Goal: Task Accomplishment & Management: Use online tool/utility

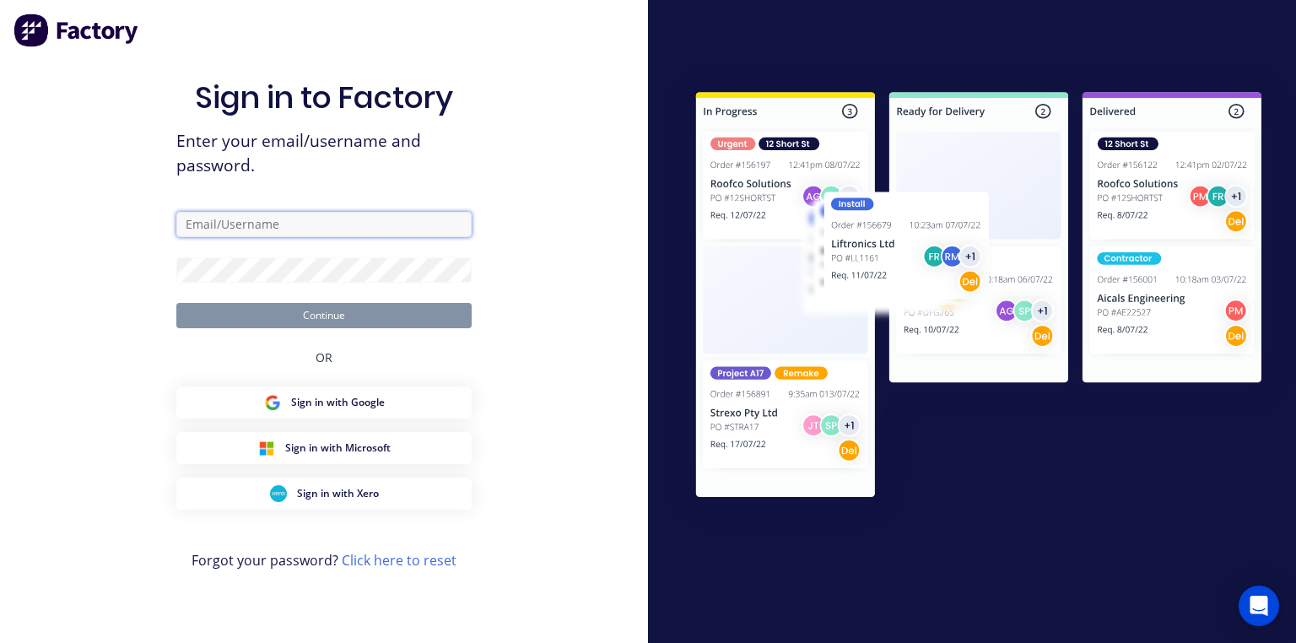
click at [361, 223] on input "text" at bounding box center [323, 224] width 295 height 25
type input "[PERSON_NAME][EMAIL_ADDRESS][DOMAIN_NAME]"
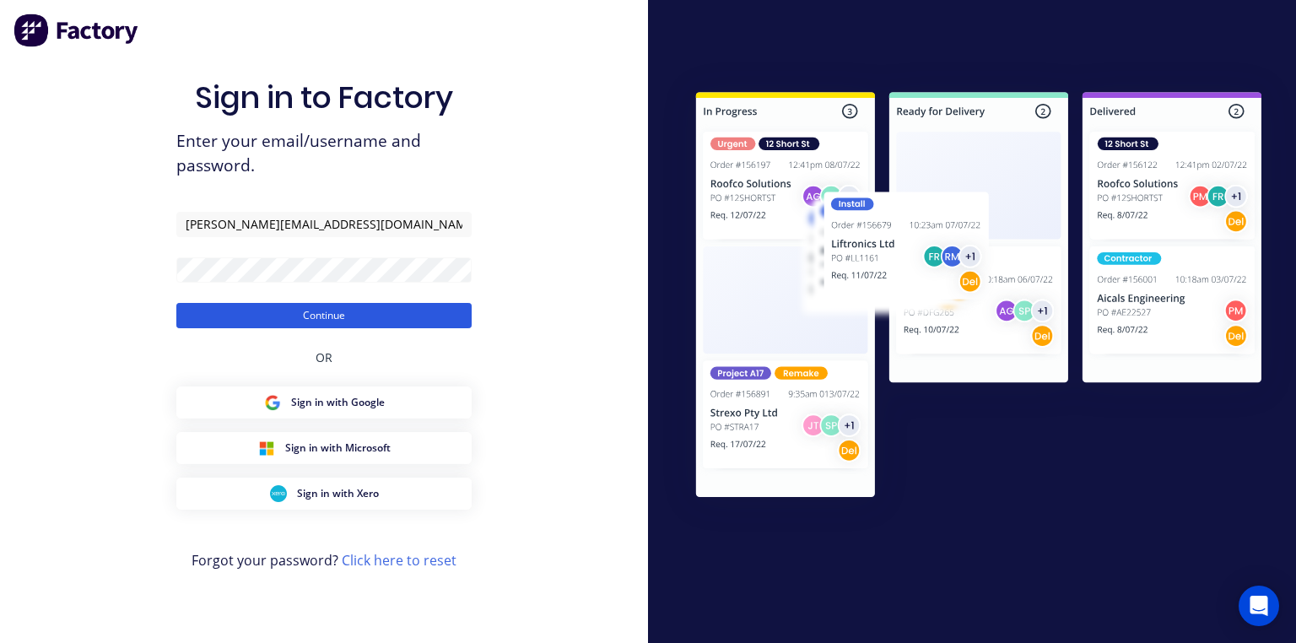
click at [394, 303] on button "Continue" at bounding box center [323, 315] width 295 height 25
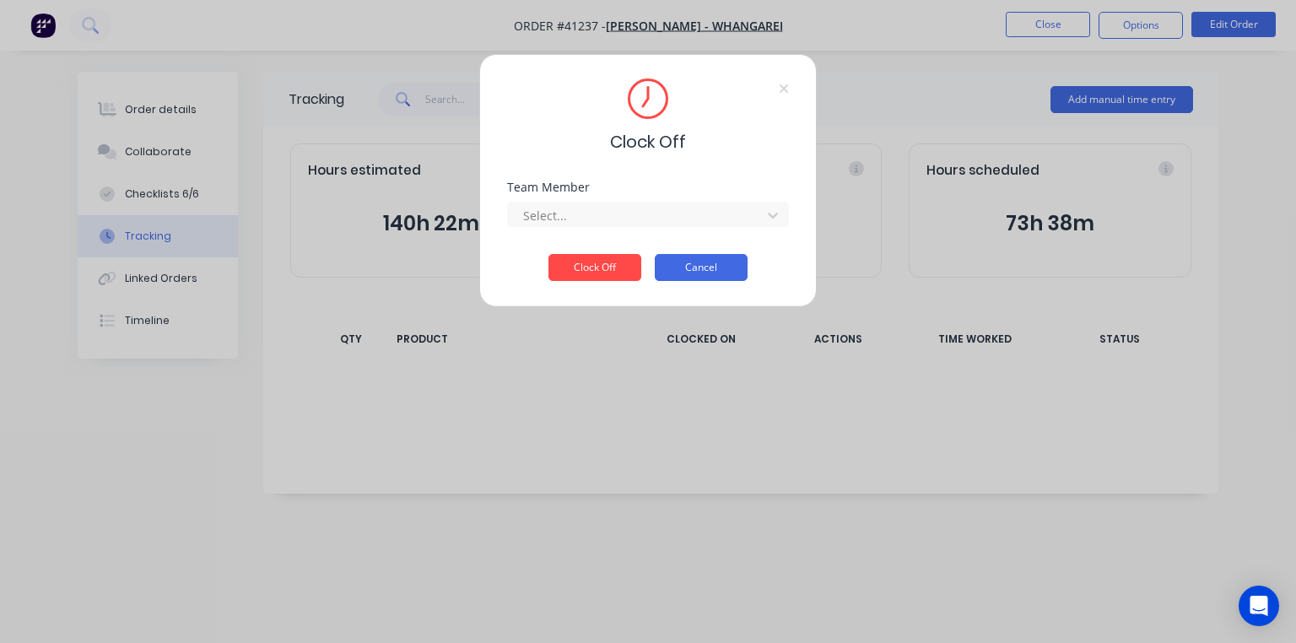
click at [703, 270] on button "Cancel" at bounding box center [701, 267] width 93 height 27
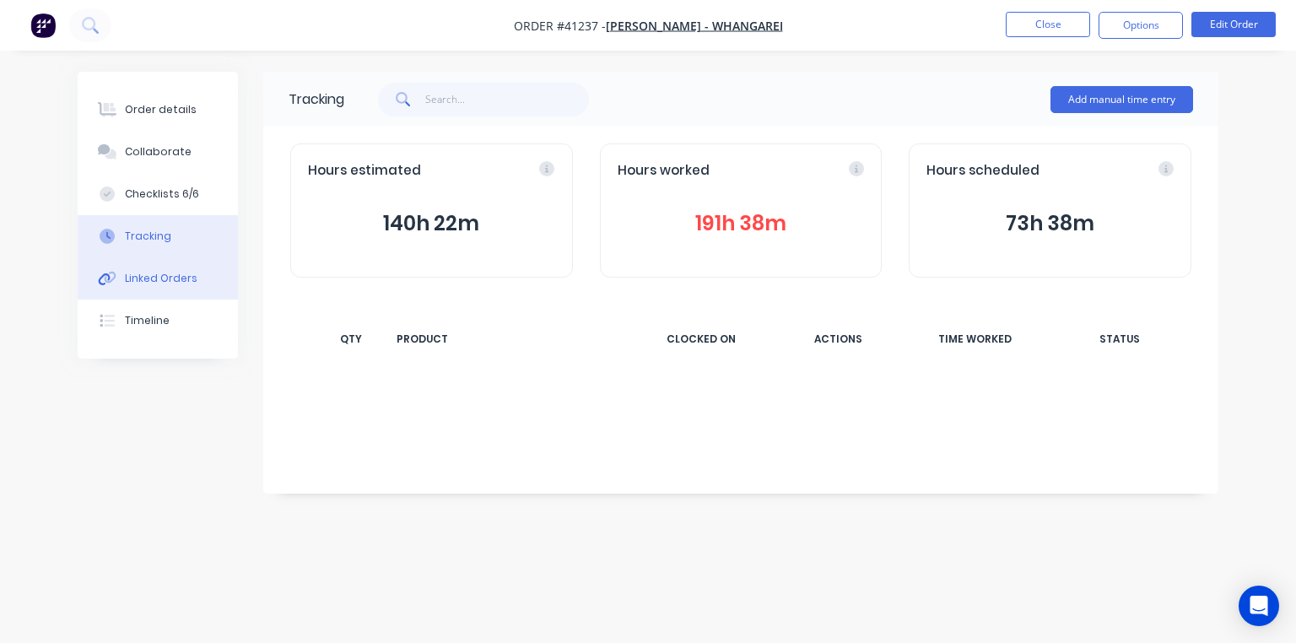
click at [185, 290] on button "Linked Orders" at bounding box center [158, 278] width 160 height 42
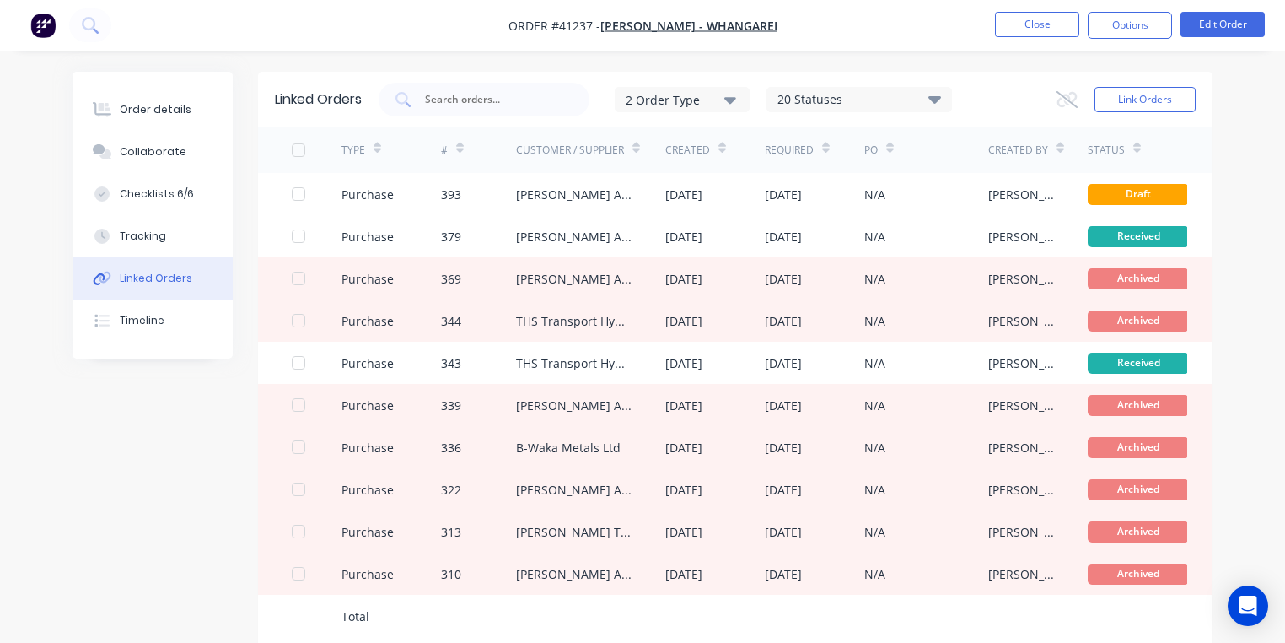
click at [156, 240] on div "Order details Collaborate Checklists 6/6 Tracking Linked Orders Timeline Order …" at bounding box center [642, 373] width 1285 height 746
click at [150, 233] on div "Tracking" at bounding box center [143, 236] width 46 height 15
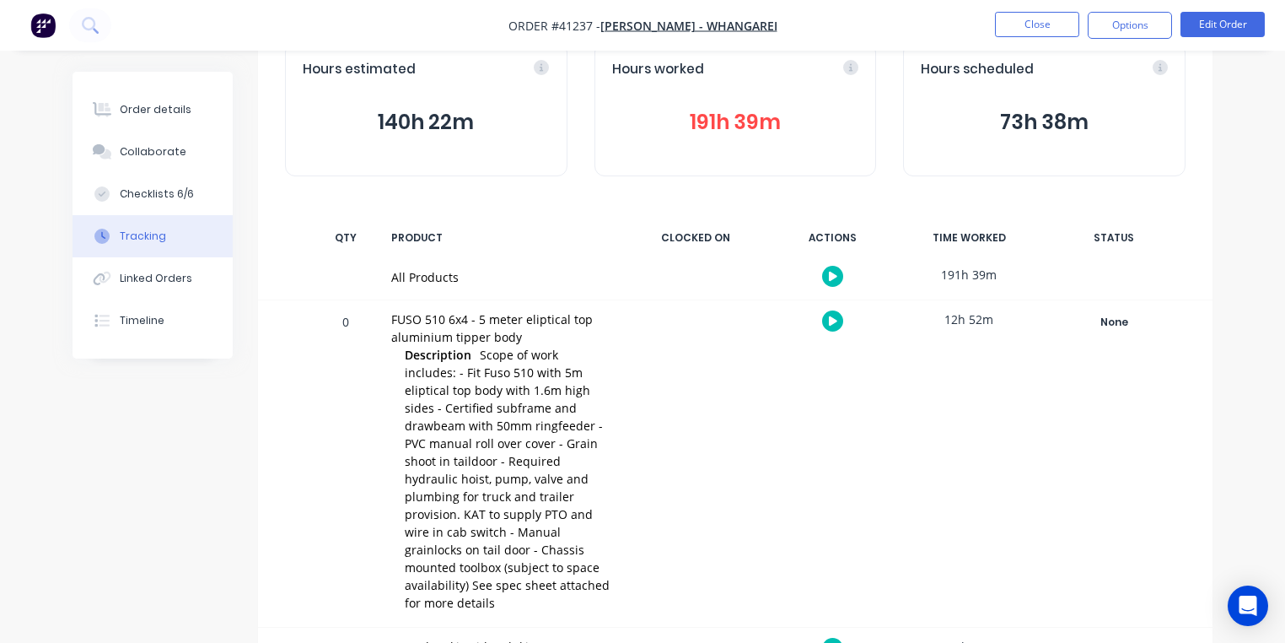
scroll to position [430, 0]
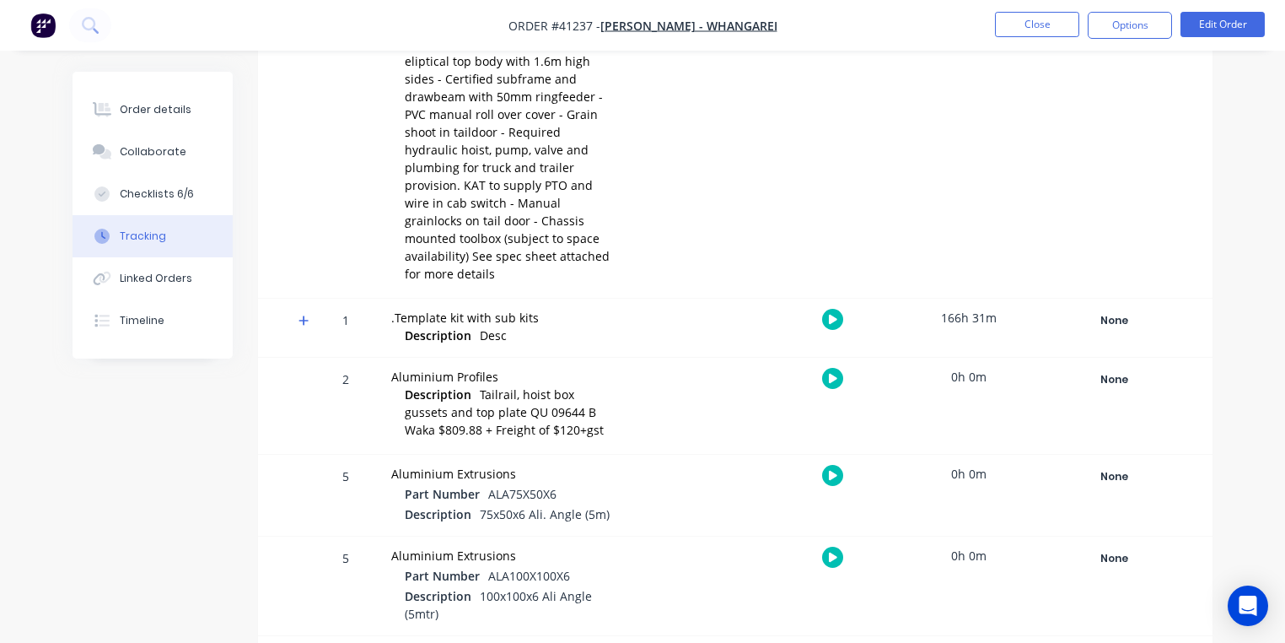
click at [308, 315] on span at bounding box center [307, 323] width 17 height 17
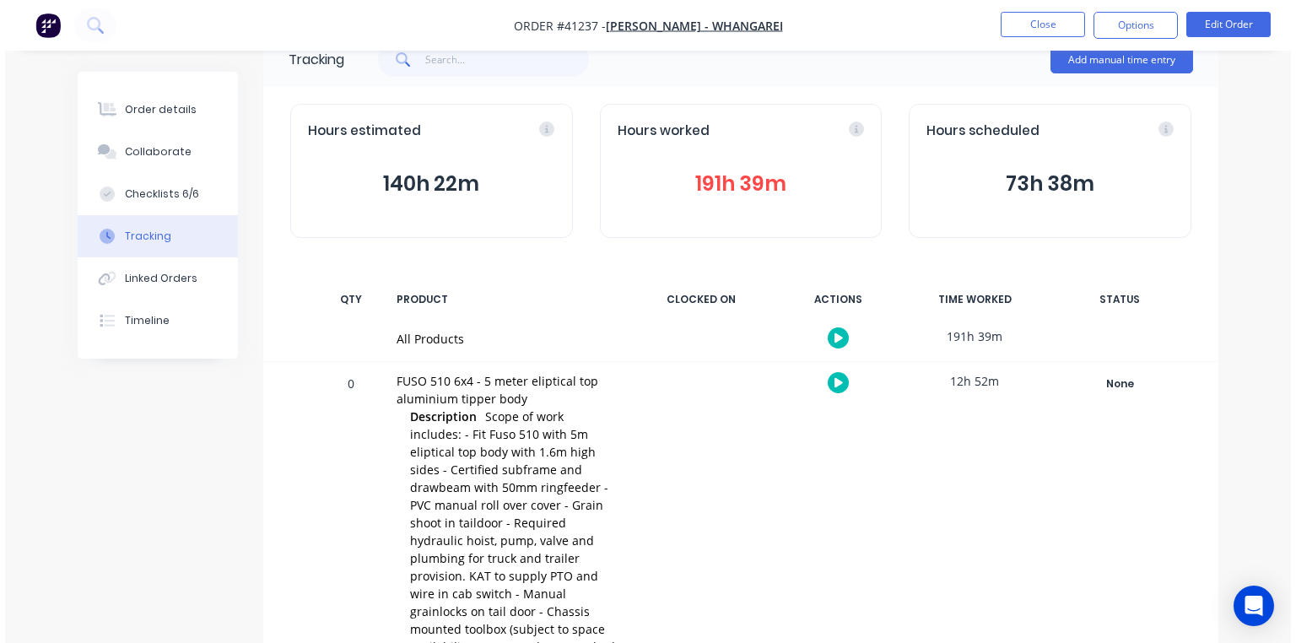
scroll to position [0, 0]
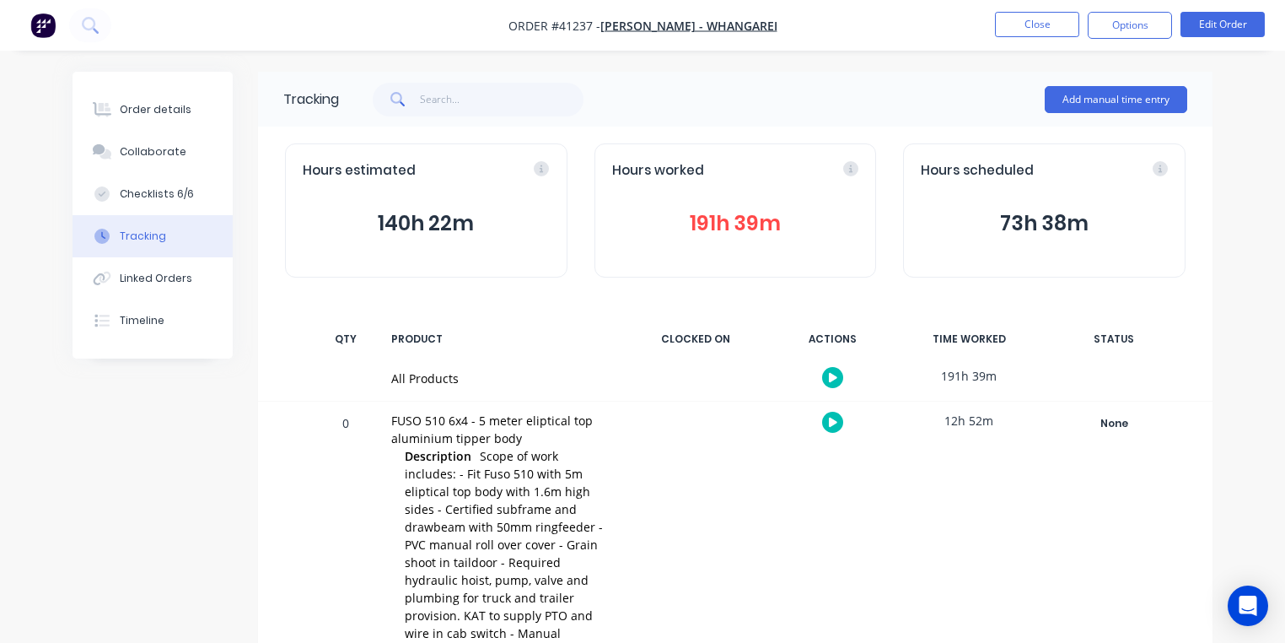
click at [51, 20] on img "button" at bounding box center [42, 25] width 25 height 25
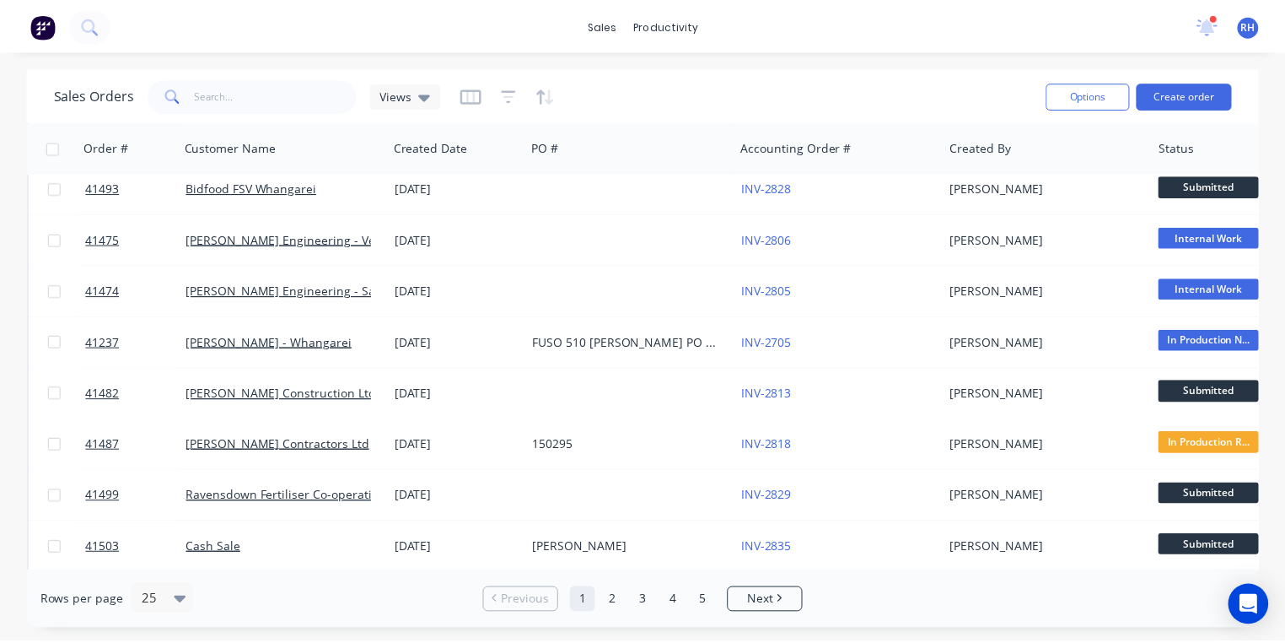
scroll to position [680, 0]
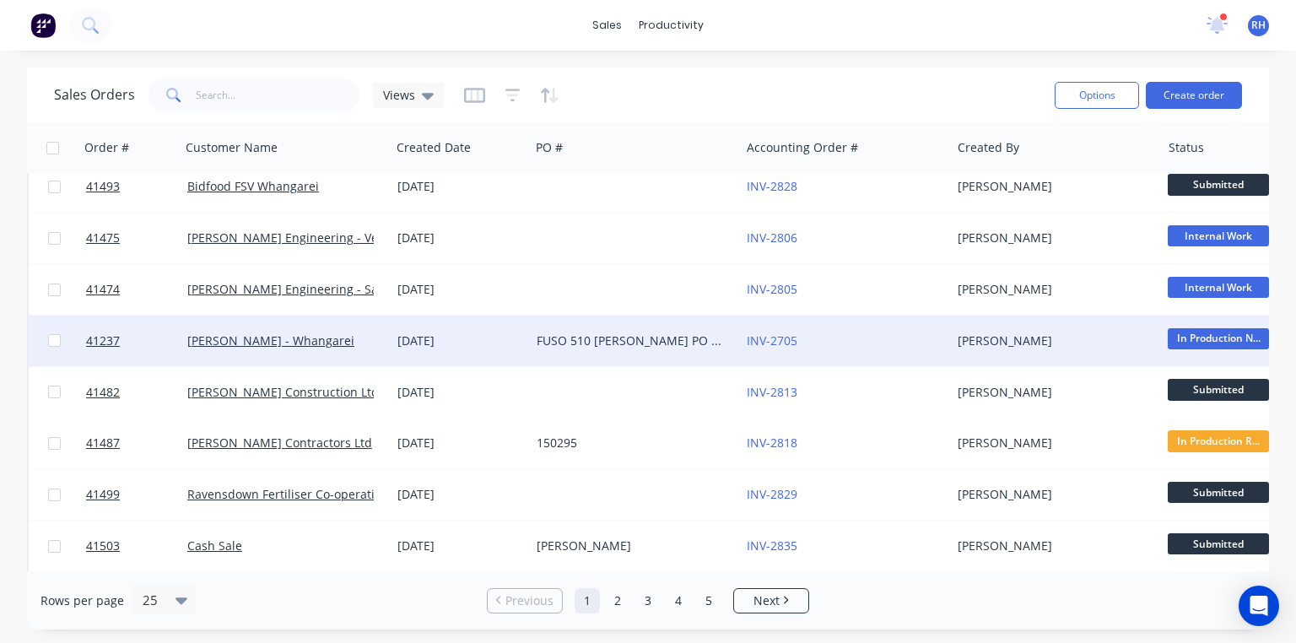
click at [585, 348] on div "FUSO 510 [PERSON_NAME] PO 825751" at bounding box center [635, 340] width 210 height 51
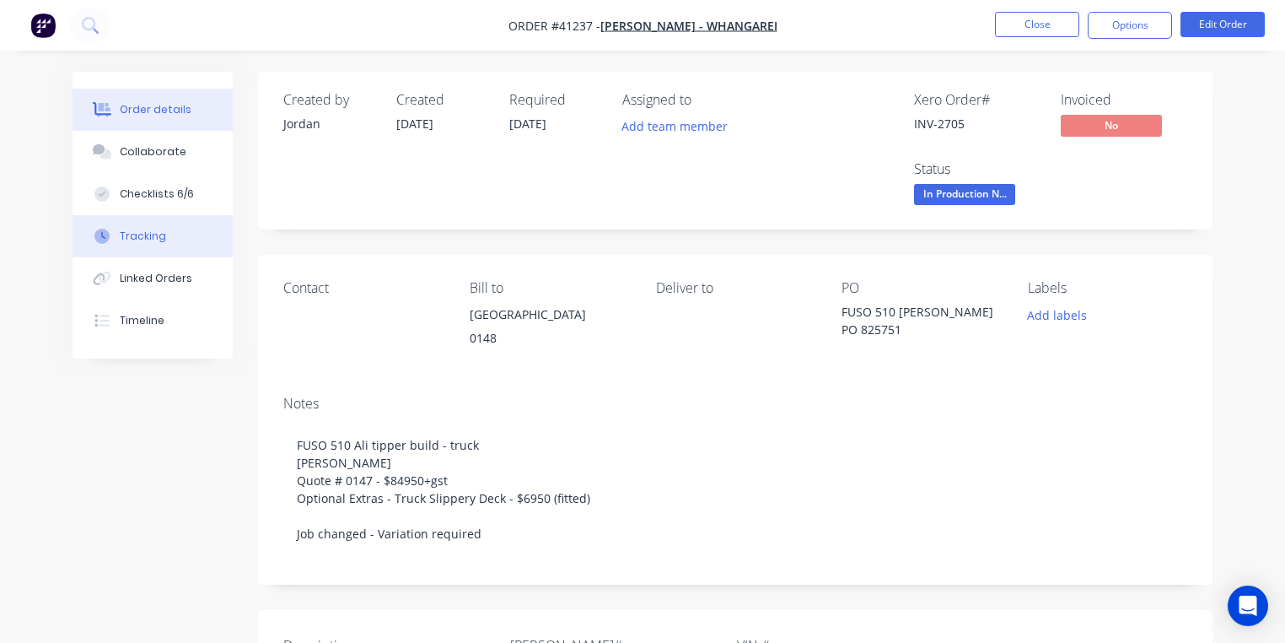
click at [167, 229] on button "Tracking" at bounding box center [153, 236] width 160 height 42
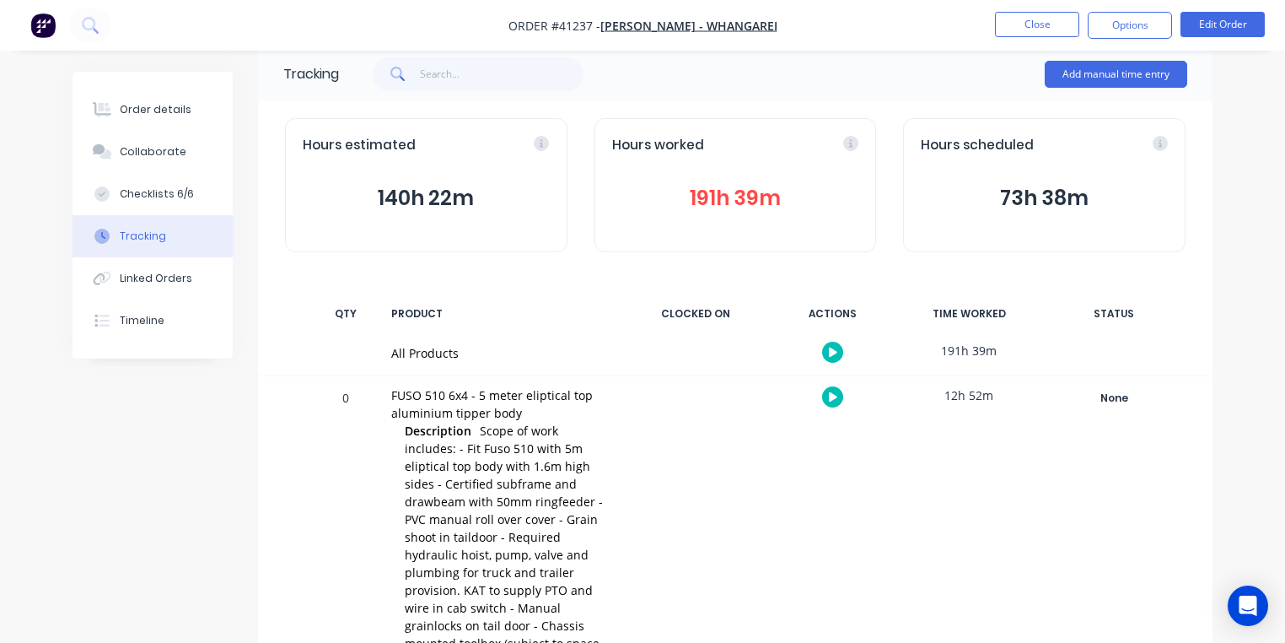
scroll to position [516, 0]
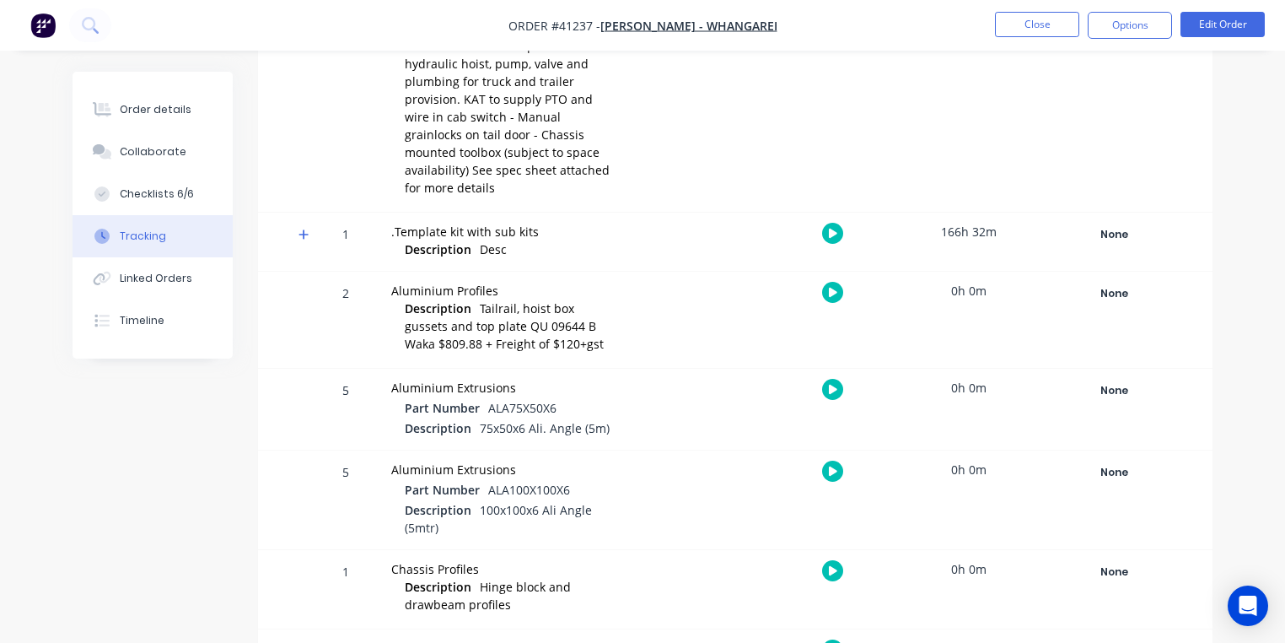
click at [304, 229] on icon at bounding box center [304, 235] width 11 height 12
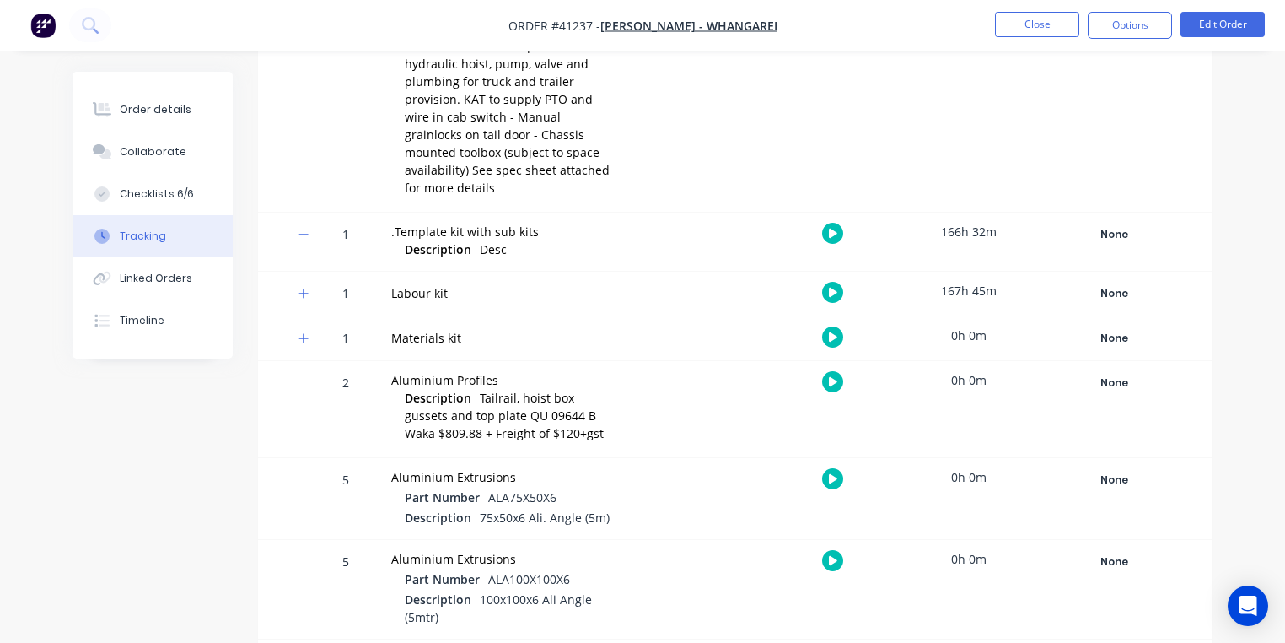
click at [314, 288] on span at bounding box center [307, 296] width 17 height 17
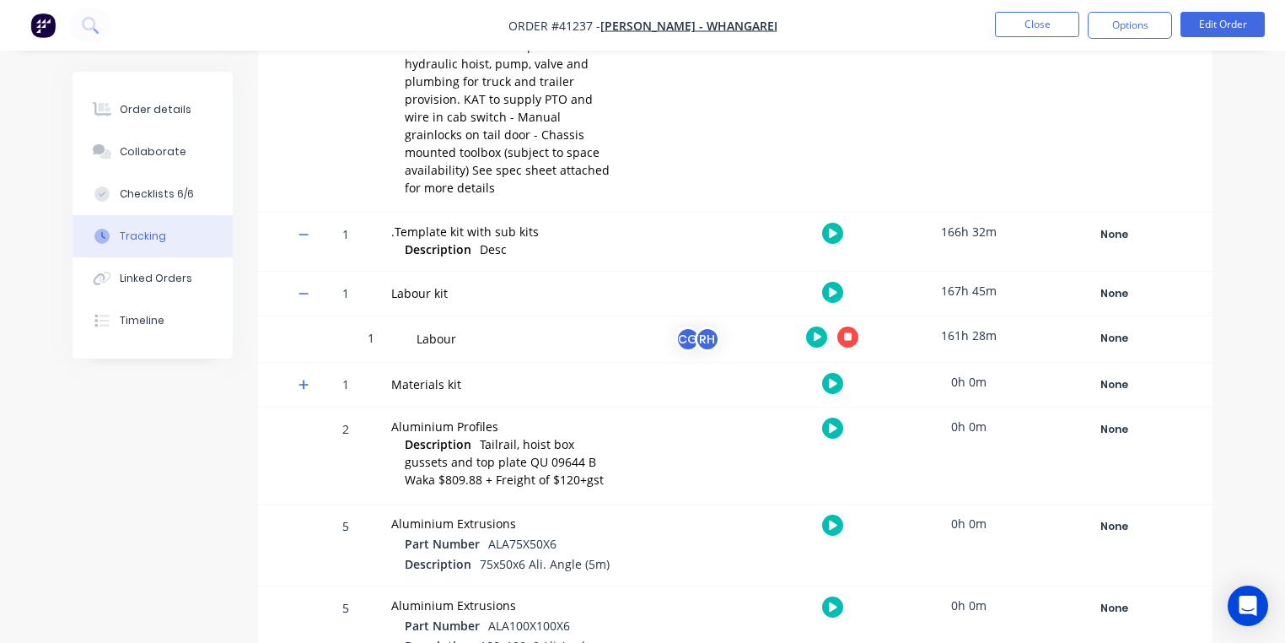
click at [854, 326] on button "button" at bounding box center [848, 336] width 21 height 21
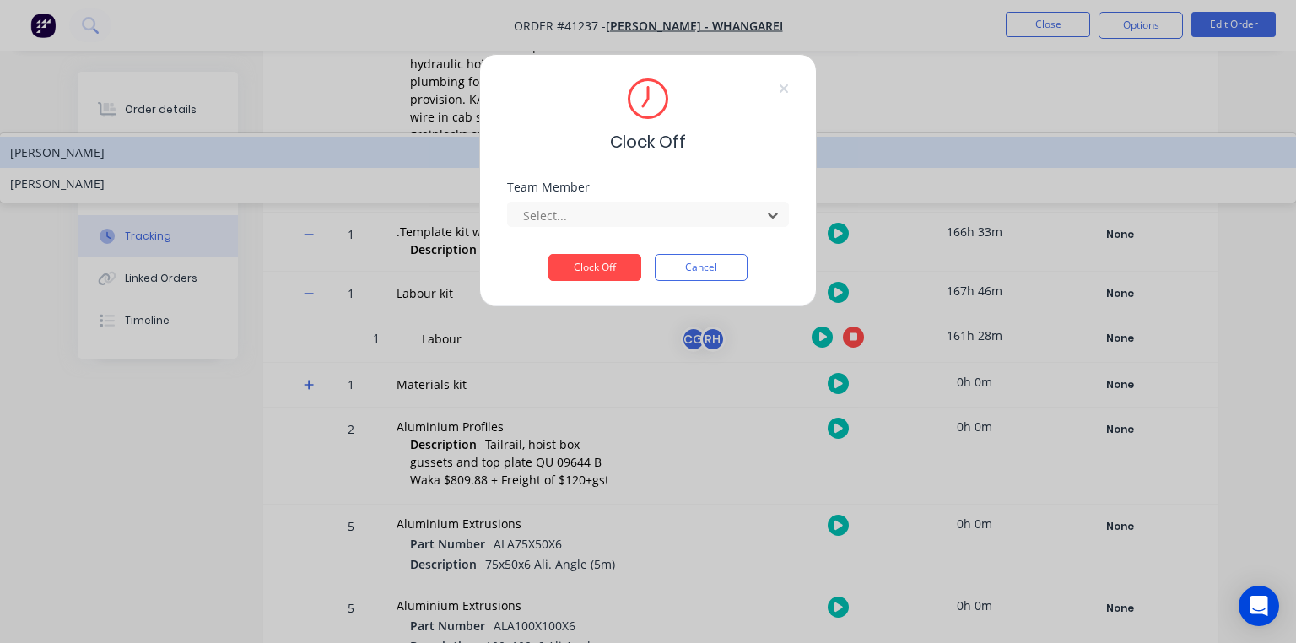
click at [589, 199] on div "[PERSON_NAME]" at bounding box center [648, 183] width 1296 height 31
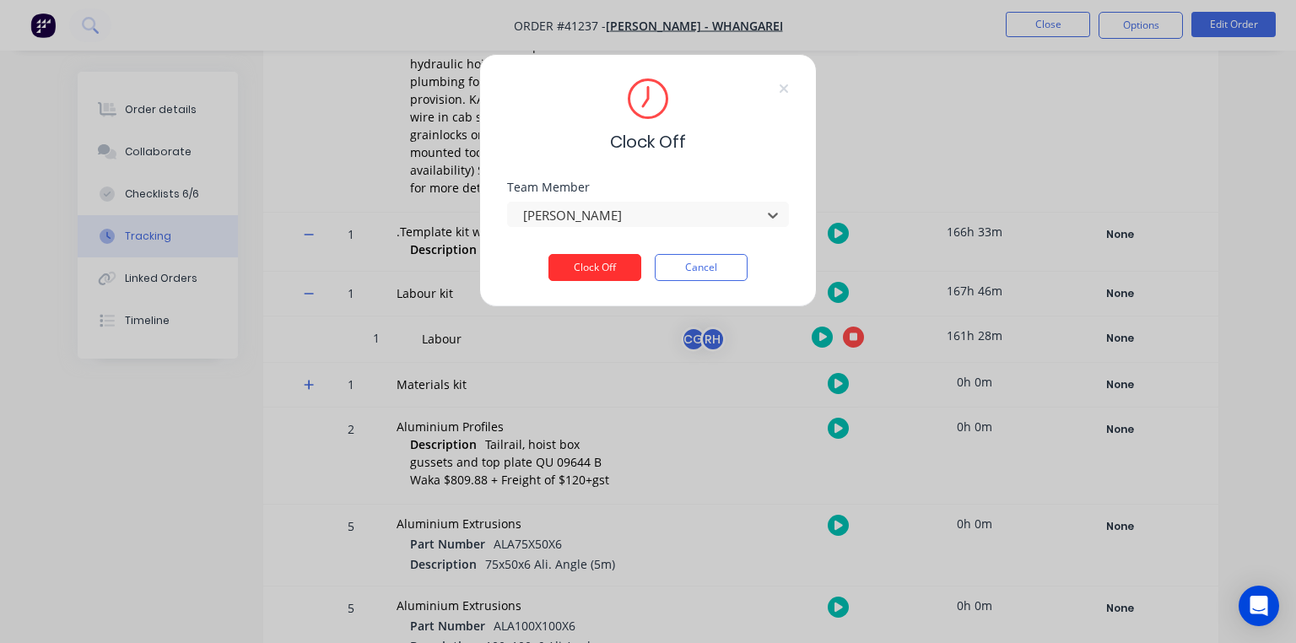
click at [607, 268] on button "Clock Off" at bounding box center [594, 267] width 93 height 27
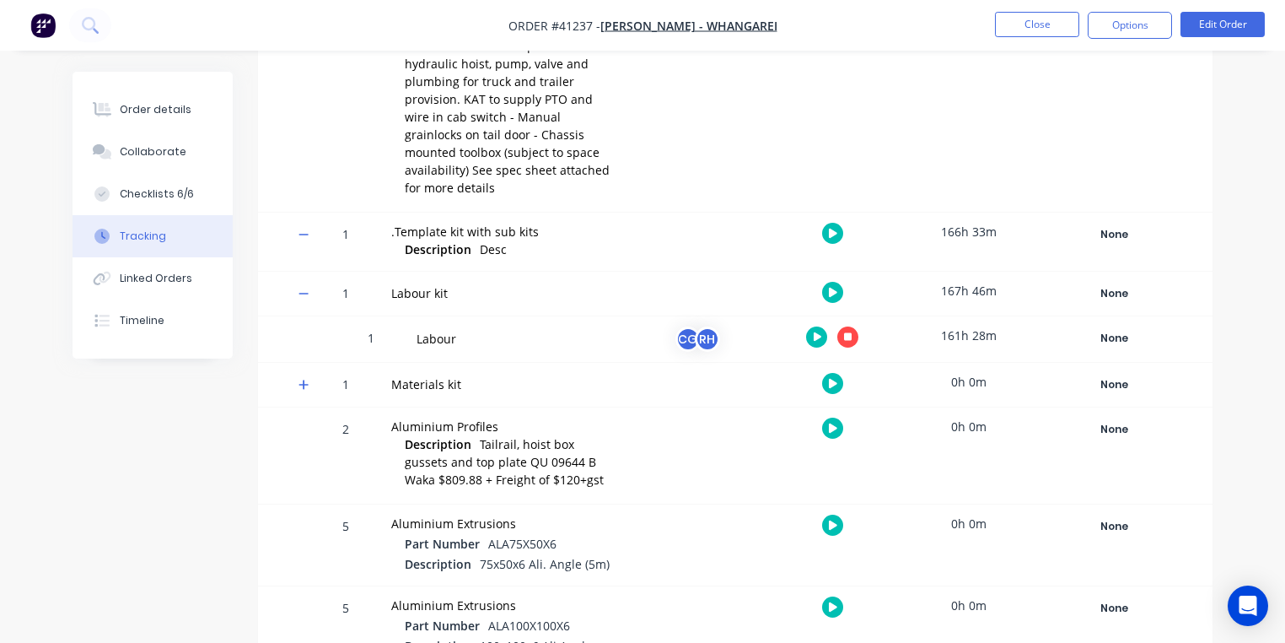
click at [39, 35] on img "button" at bounding box center [42, 25] width 25 height 25
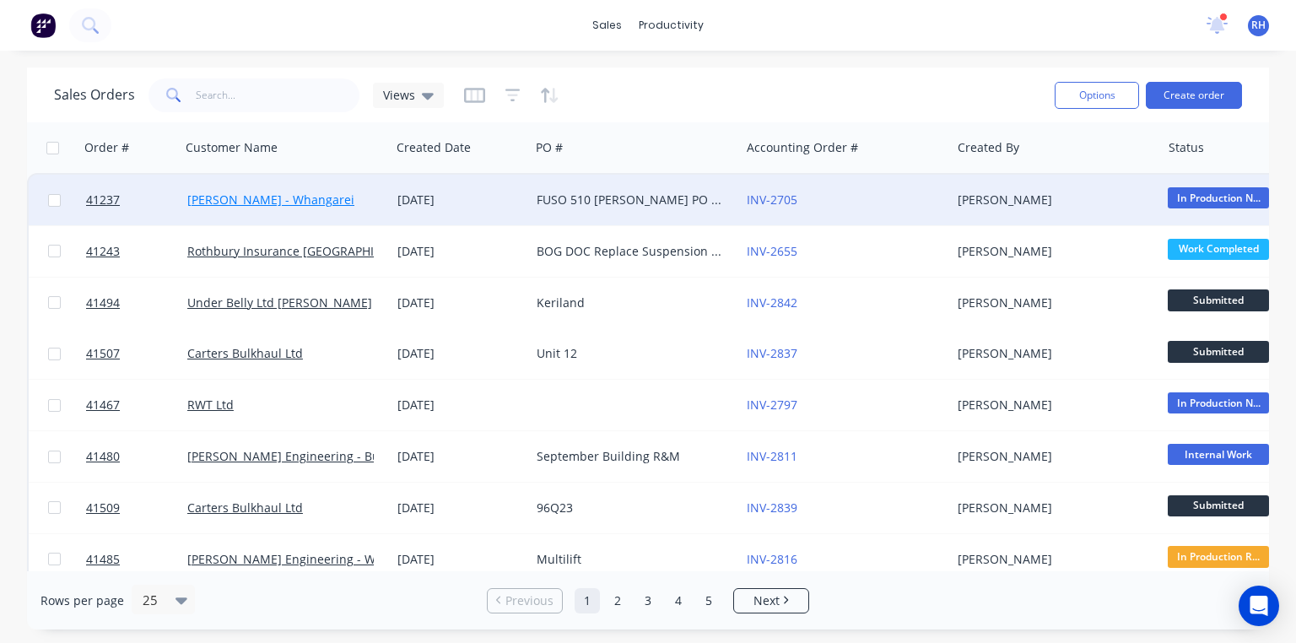
click at [307, 194] on link "[PERSON_NAME] - Whangarei" at bounding box center [270, 199] width 167 height 16
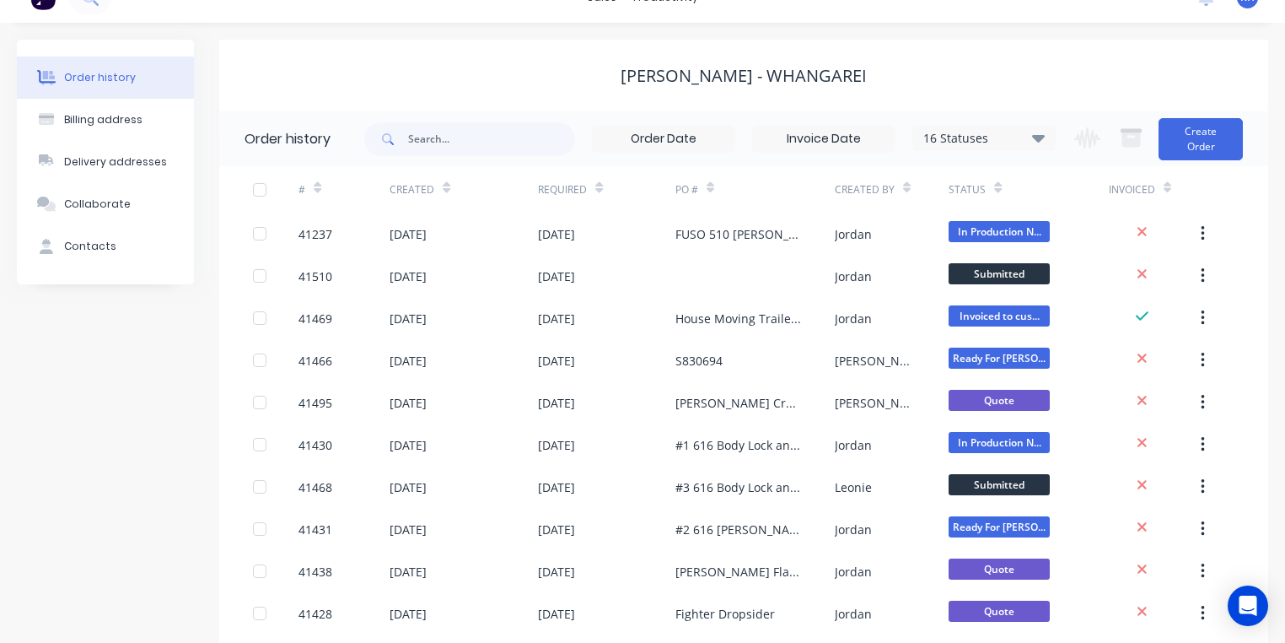
scroll to position [34, 0]
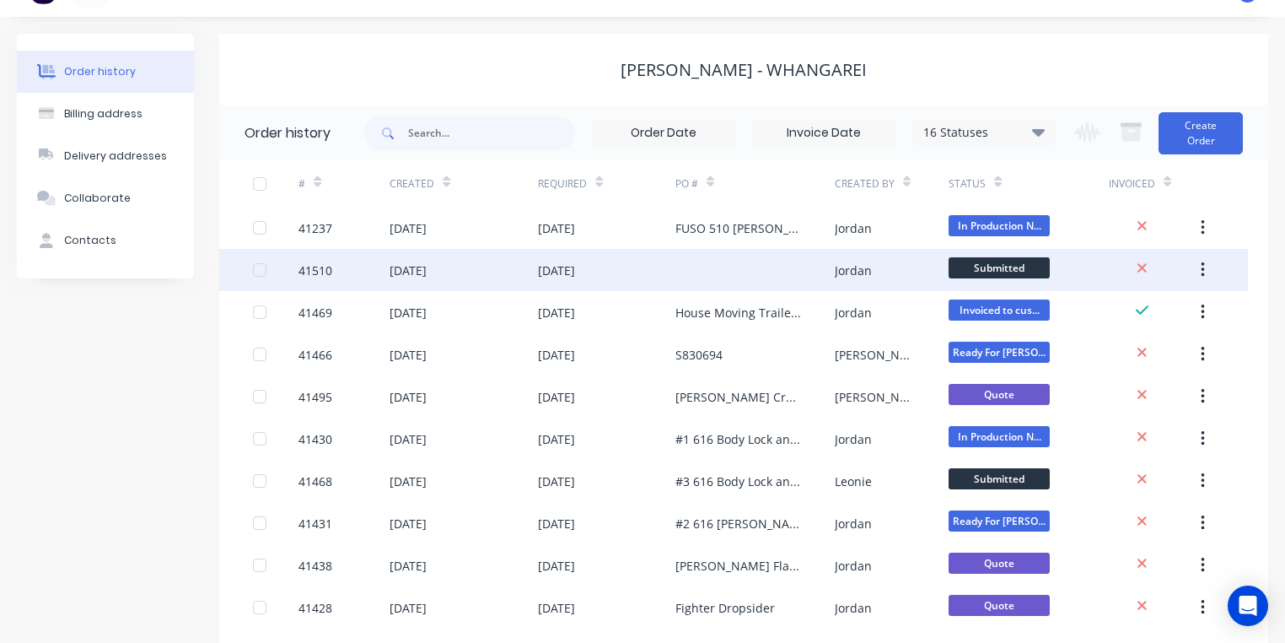
click at [427, 272] on div "[DATE]" at bounding box center [408, 270] width 37 height 18
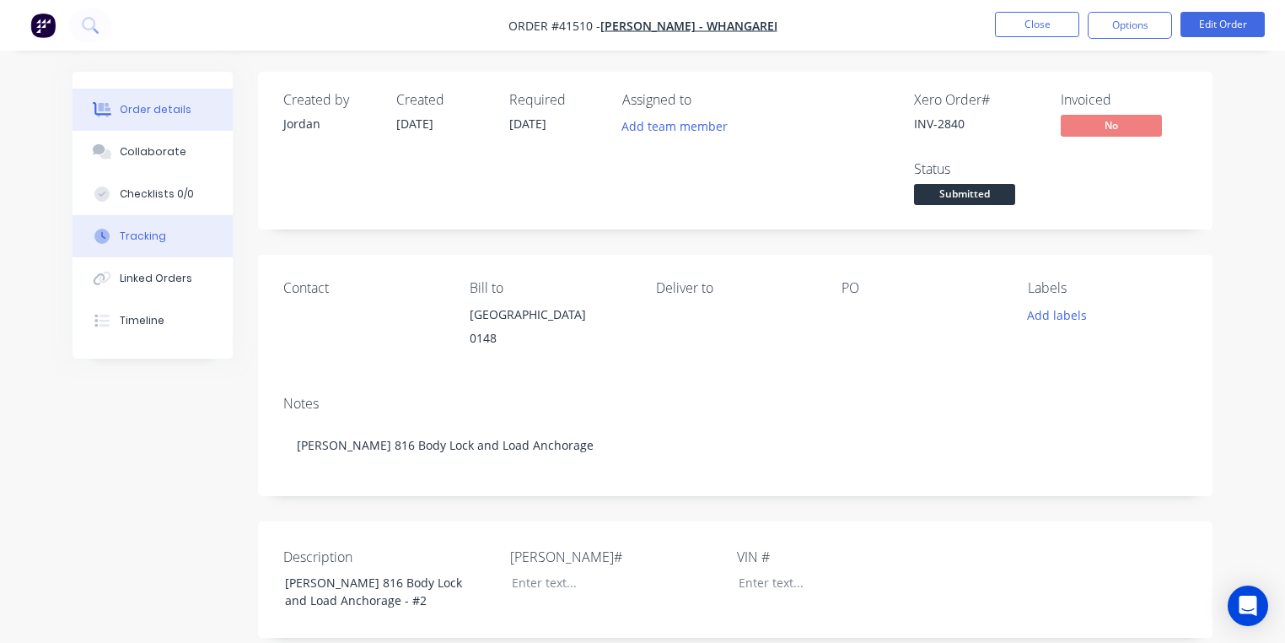
click at [165, 245] on button "Tracking" at bounding box center [153, 236] width 160 height 42
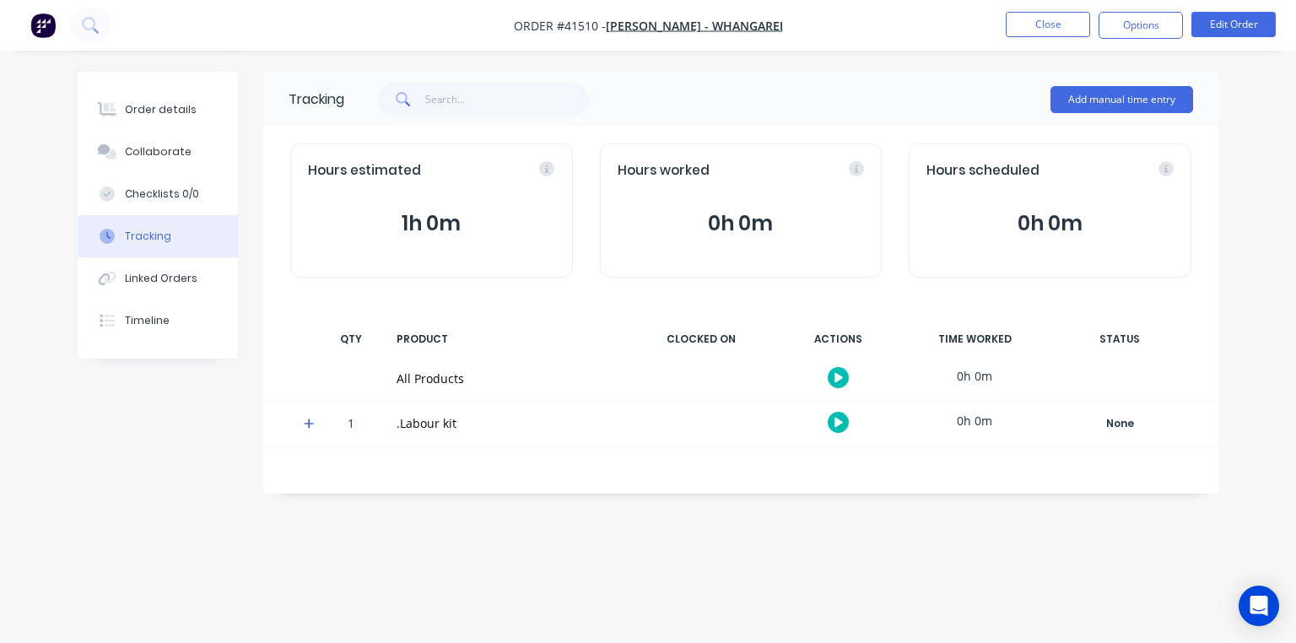
click at [310, 420] on icon at bounding box center [309, 424] width 11 height 12
click at [838, 466] on icon "button" at bounding box center [838, 466] width 8 height 9
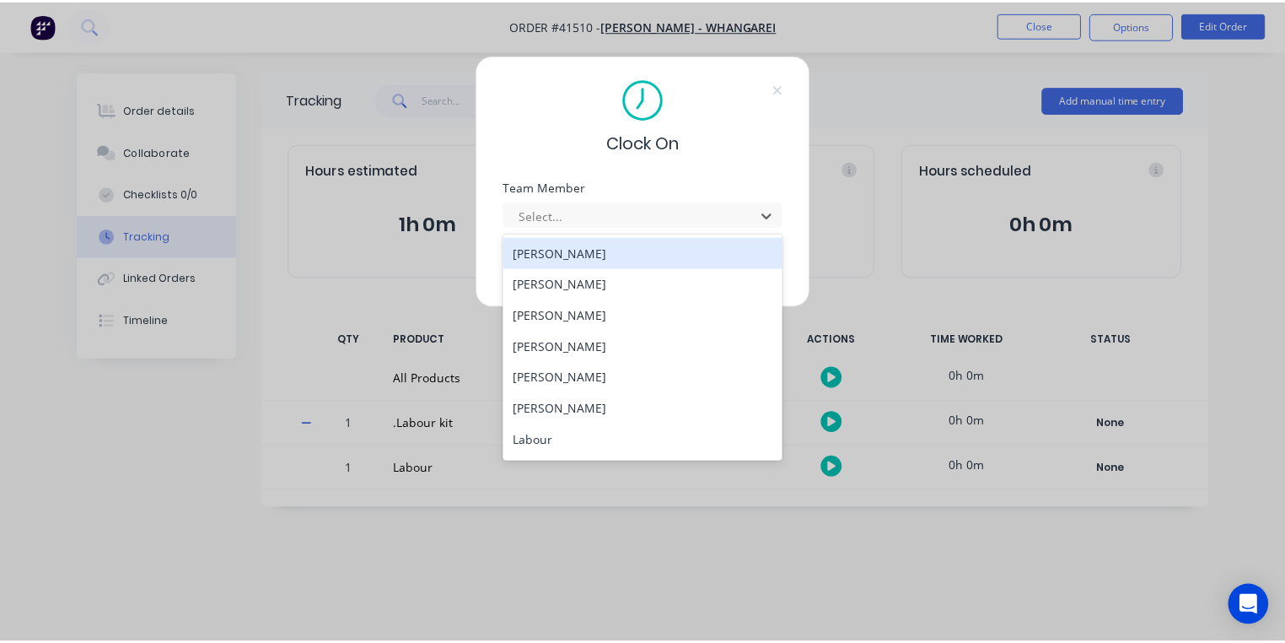
scroll to position [216, 0]
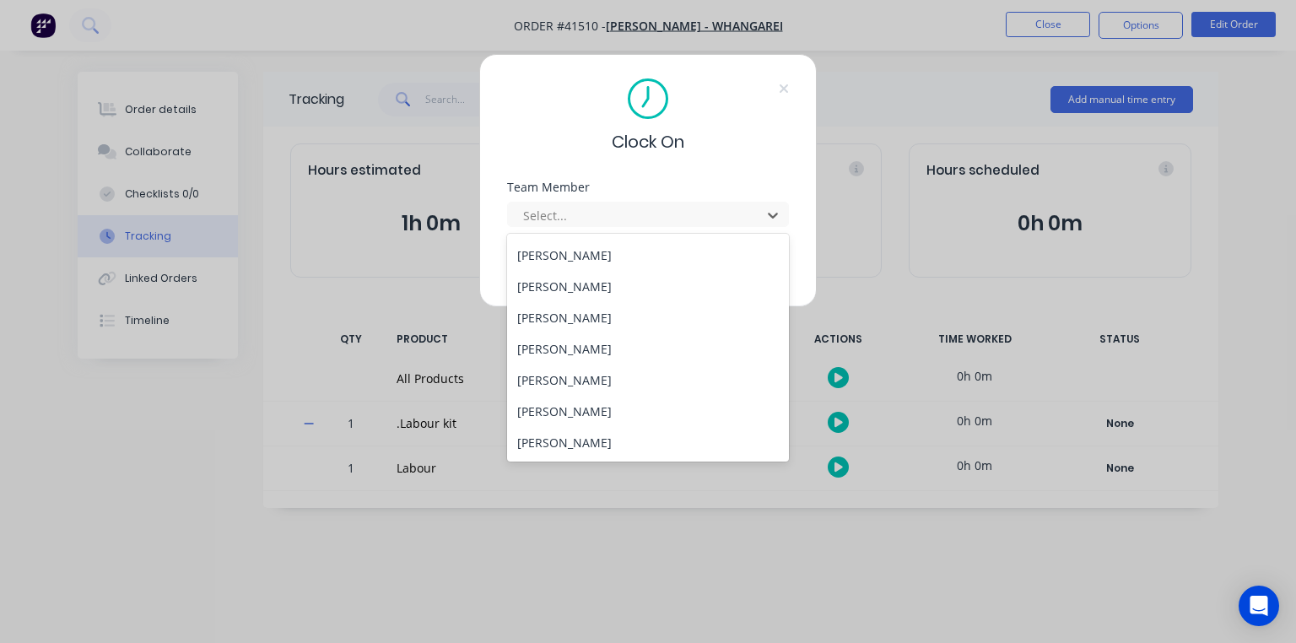
click at [591, 312] on div "[PERSON_NAME]" at bounding box center [648, 317] width 282 height 31
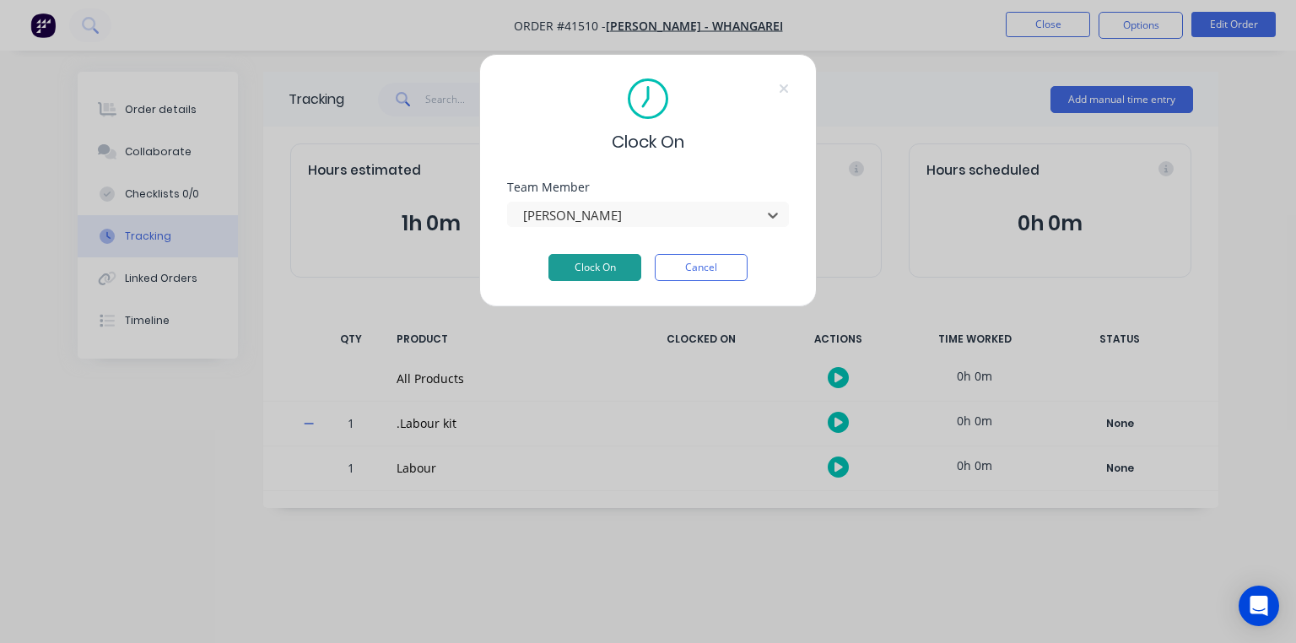
click at [603, 263] on button "Clock On" at bounding box center [594, 267] width 93 height 27
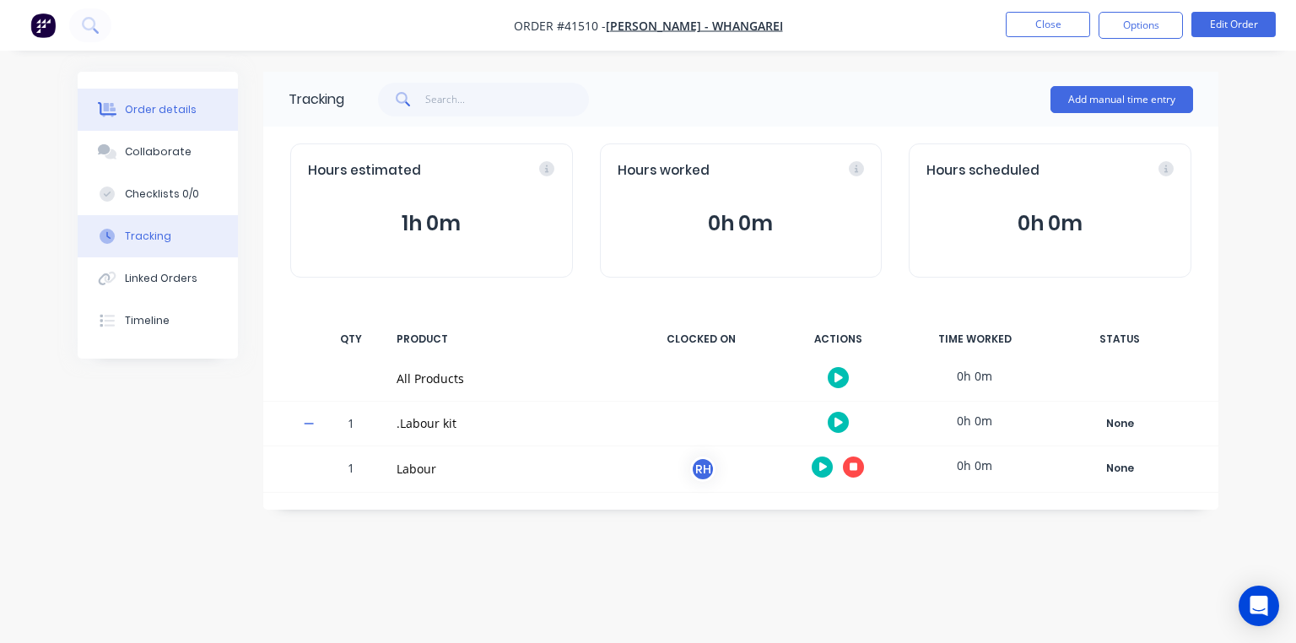
click at [158, 121] on button "Order details" at bounding box center [158, 110] width 160 height 42
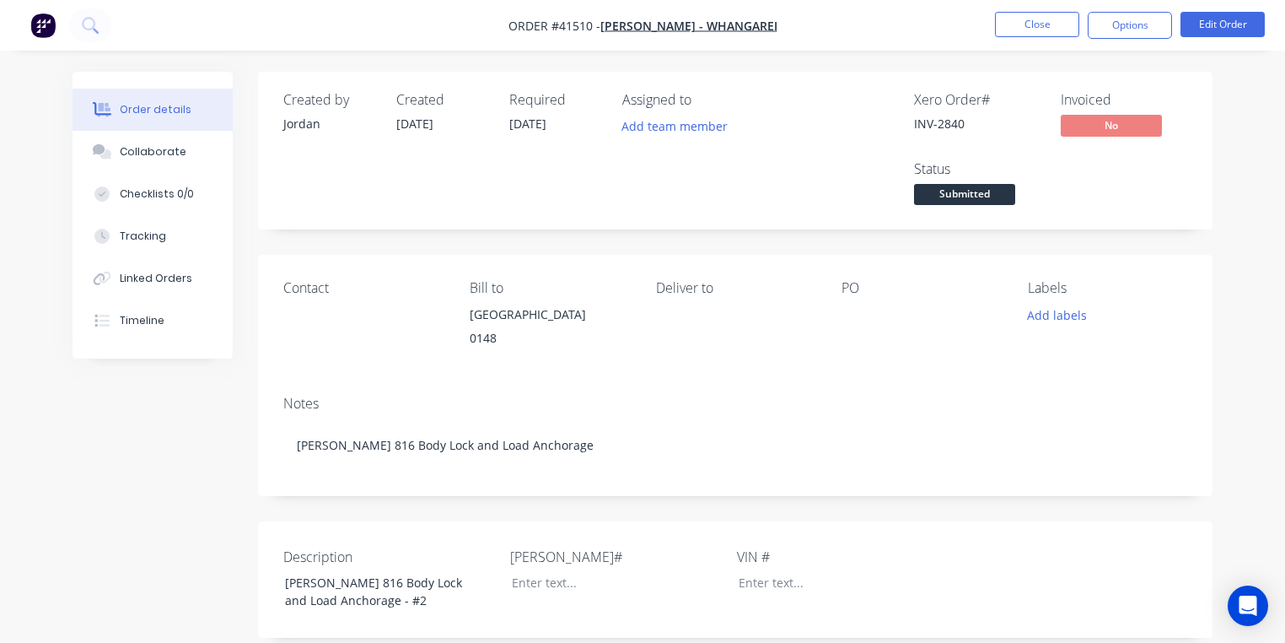
click at [49, 34] on img "button" at bounding box center [42, 25] width 25 height 25
